Goal: Navigation & Orientation: Find specific page/section

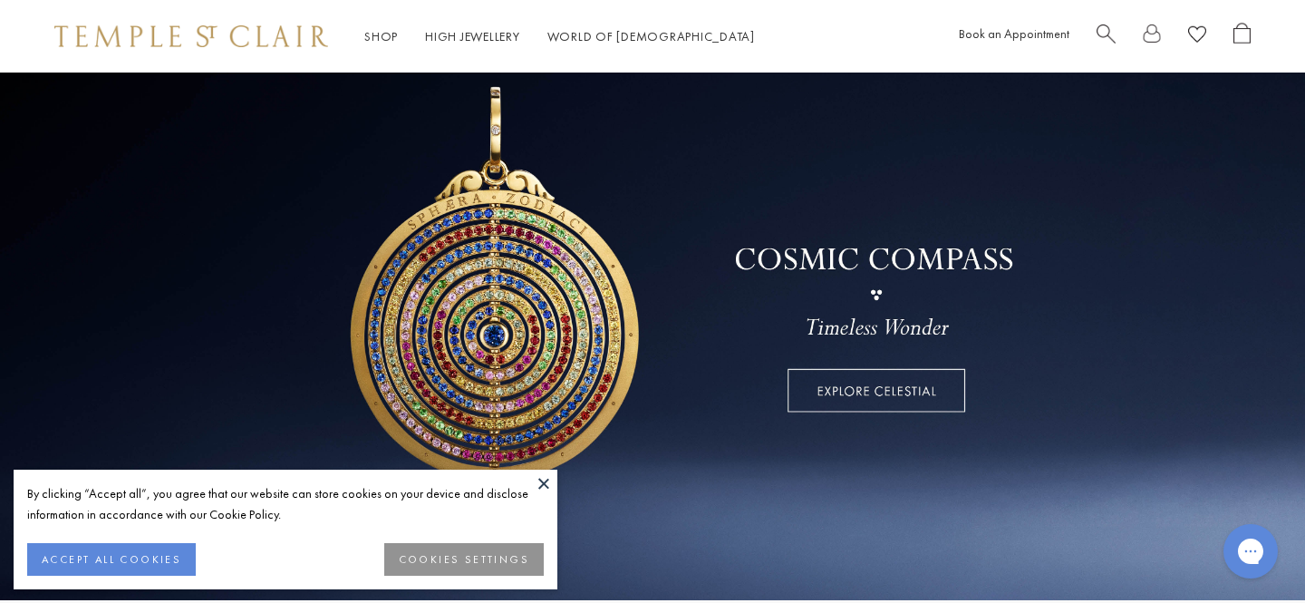
scroll to position [110, 0]
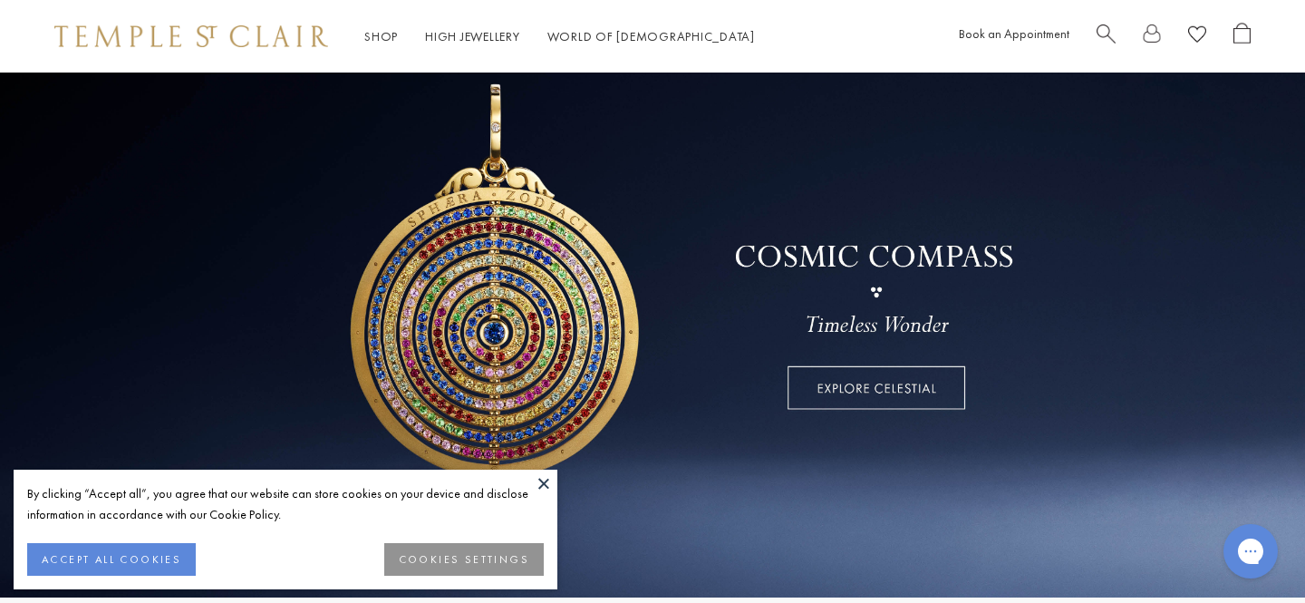
click at [542, 479] on button at bounding box center [543, 482] width 27 height 27
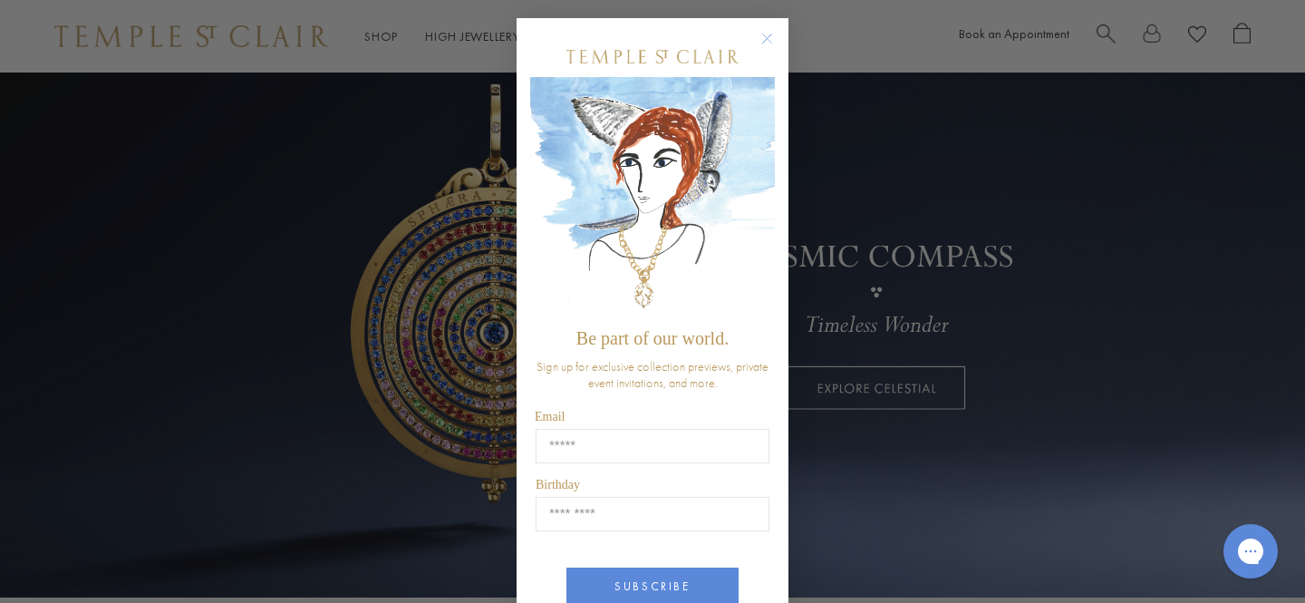
click at [759, 32] on circle "Close dialog" at bounding box center [768, 39] width 22 height 22
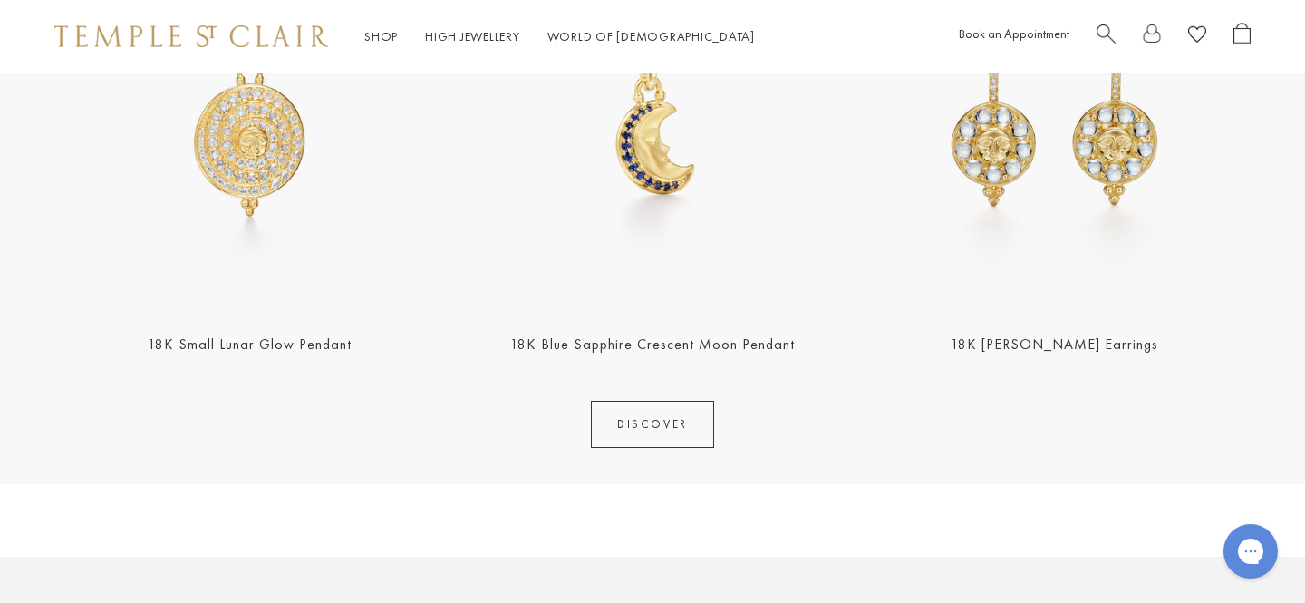
scroll to position [877, 0]
click at [639, 426] on link "DISCOVER" at bounding box center [652, 424] width 123 height 47
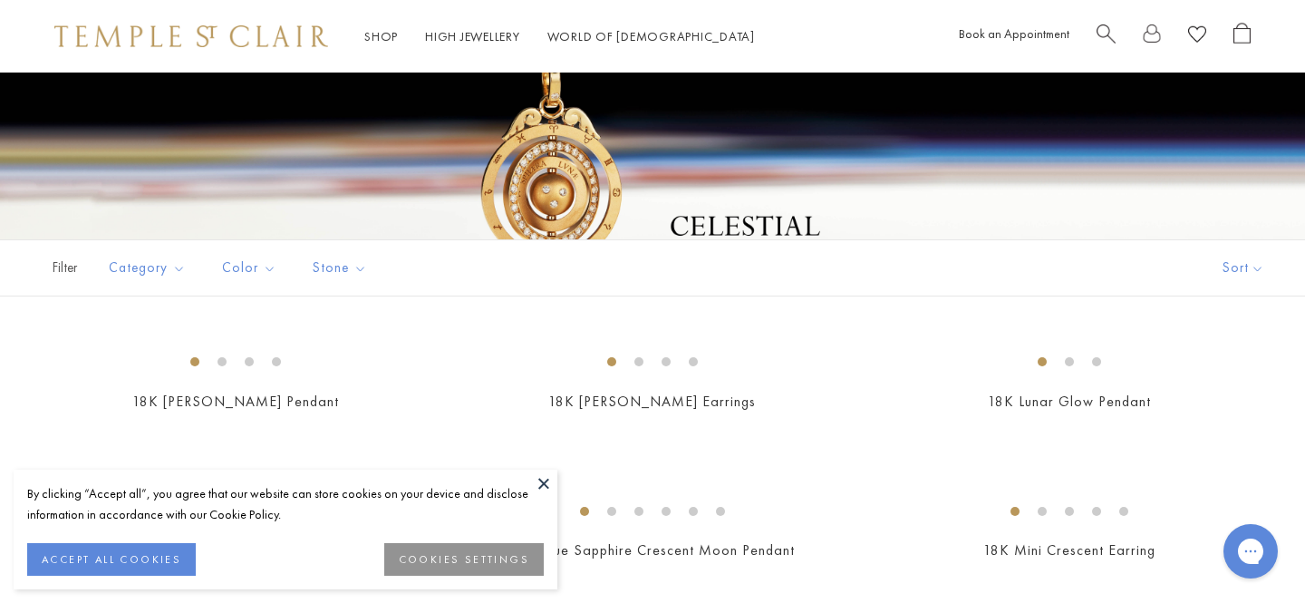
scroll to position [208, 0]
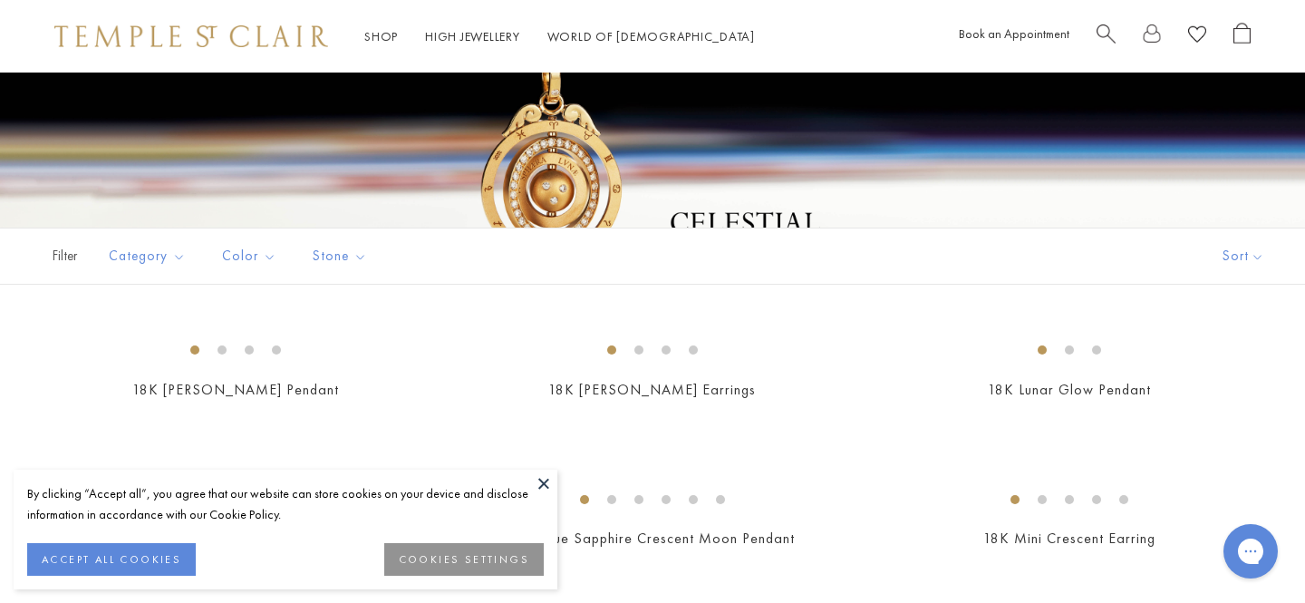
click at [135, 547] on button "ACCEPT ALL COOKIES" at bounding box center [111, 559] width 169 height 33
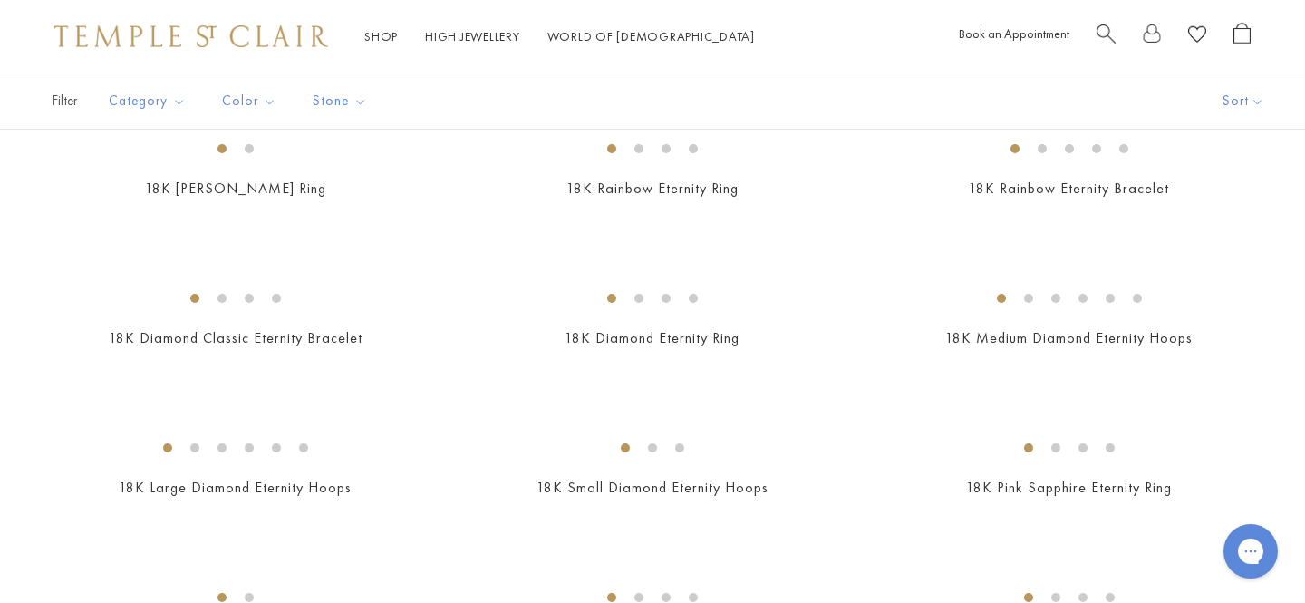
scroll to position [2019, 0]
